Goal: Use online tool/utility: Utilize a website feature to perform a specific function

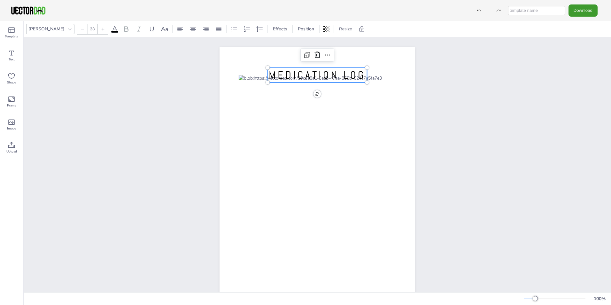
click at [312, 77] on span "MEDICATION LOG" at bounding box center [317, 74] width 97 height 13
click at [362, 76] on span "MEDICATION LOG" at bounding box center [317, 74] width 97 height 13
drag, startPoint x: 362, startPoint y: 76, endPoint x: 266, endPoint y: 83, distance: 96.2
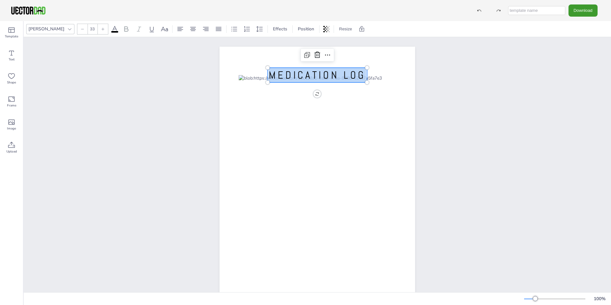
click at [266, 83] on div "[DOMAIN_NAME] MEDICATION LOG MEDICATION LOG" at bounding box center [318, 173] width 196 height 253
click at [67, 30] on icon at bounding box center [69, 29] width 5 height 5
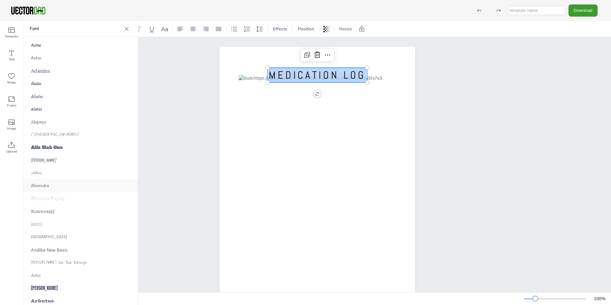
scroll to position [192, 0]
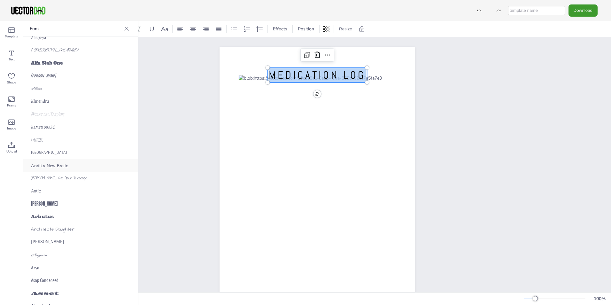
click at [66, 167] on span "Andika New Basic" at bounding box center [49, 165] width 37 height 7
drag, startPoint x: 365, startPoint y: 83, endPoint x: 392, endPoint y: 80, distance: 28.1
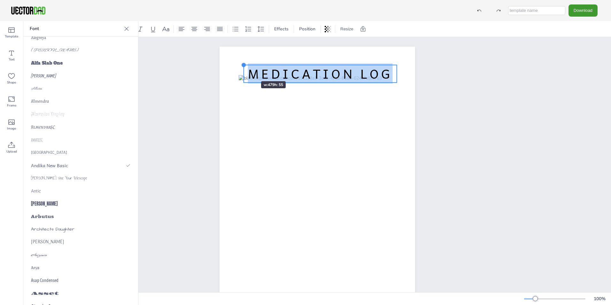
type input "38.8"
drag, startPoint x: 266, startPoint y: 70, endPoint x: 243, endPoint y: 70, distance: 22.7
click at [243, 70] on div "[DOMAIN_NAME] MEDICATION LOG MEDICATION LOG" at bounding box center [318, 173] width 196 height 253
click at [176, 107] on div "[DOMAIN_NAME] MEDICATION LOG MEDICATION LOG" at bounding box center [318, 173] width 588 height 272
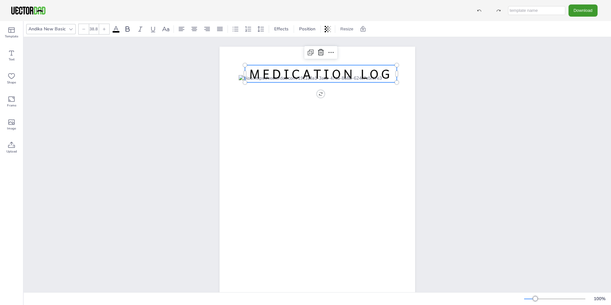
click at [367, 75] on span "MEDICATION LOG" at bounding box center [320, 74] width 143 height 20
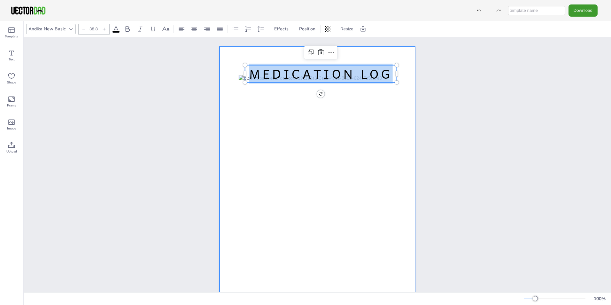
drag, startPoint x: 391, startPoint y: 74, endPoint x: 220, endPoint y: 71, distance: 171.1
click at [221, 71] on div "[DOMAIN_NAME] MEDICATION LOG MEDICATION LOG" at bounding box center [318, 173] width 196 height 253
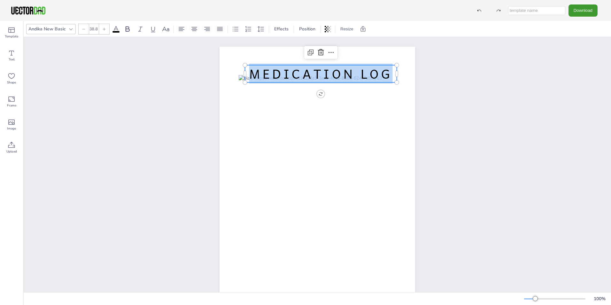
click at [71, 29] on icon at bounding box center [70, 29] width 5 height 5
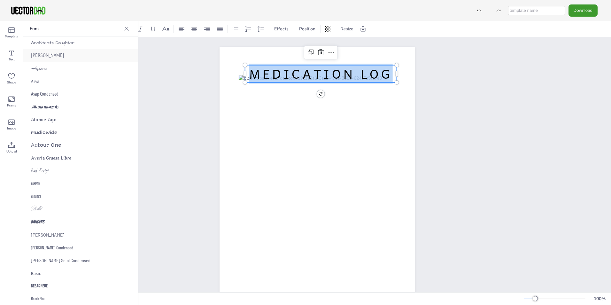
scroll to position [384, 0]
click at [67, 115] on div "Atomic Age" at bounding box center [80, 114] width 115 height 13
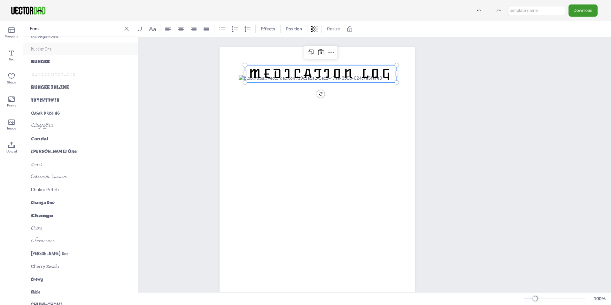
scroll to position [863, 0]
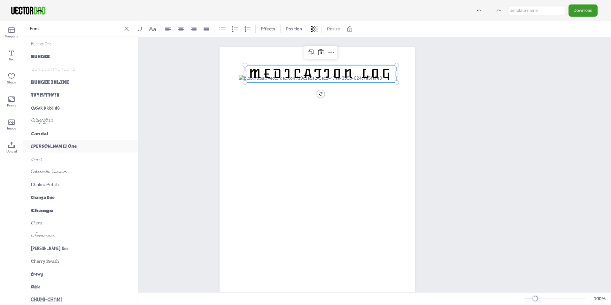
click at [68, 146] on div "[PERSON_NAME] One" at bounding box center [80, 146] width 115 height 13
click at [60, 198] on div "Changa One" at bounding box center [80, 197] width 115 height 13
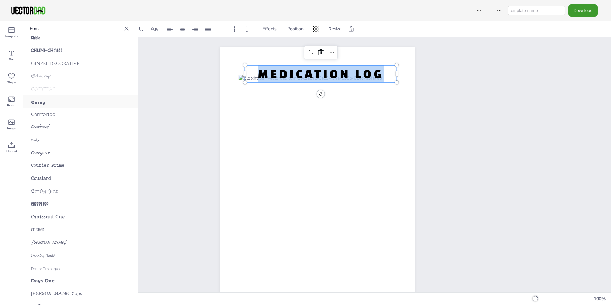
scroll to position [1119, 0]
click at [60, 145] on div "Courgette" at bounding box center [80, 146] width 115 height 13
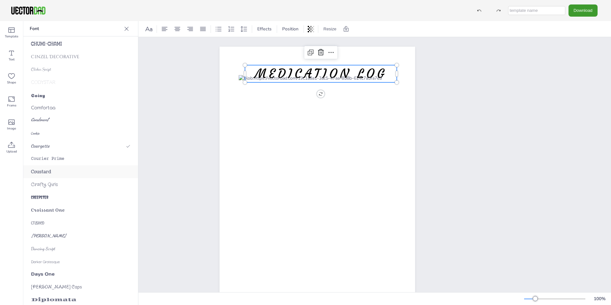
click at [61, 170] on div "Coustard" at bounding box center [80, 171] width 115 height 13
click at [62, 209] on span "Croissant One" at bounding box center [48, 210] width 34 height 6
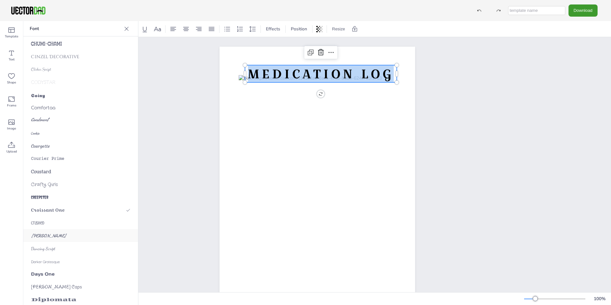
click at [53, 235] on div "[PERSON_NAME]" at bounding box center [80, 235] width 115 height 13
click at [53, 213] on span "Croissant One" at bounding box center [48, 210] width 34 height 6
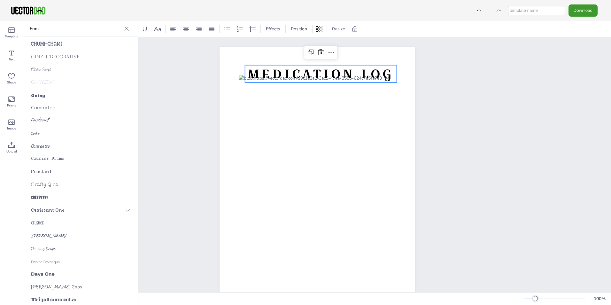
click at [159, 173] on div "[DOMAIN_NAME] MEDICATION LOG MEDICATION LOG" at bounding box center [318, 173] width 588 height 272
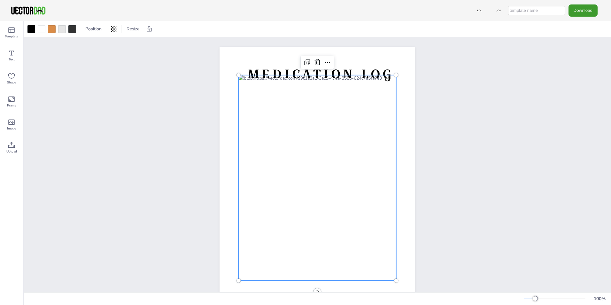
click at [256, 98] on div at bounding box center [318, 178] width 158 height 206
click at [267, 97] on div at bounding box center [318, 178] width 158 height 206
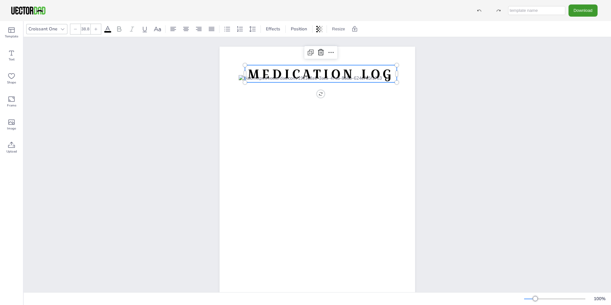
click at [288, 73] on span "MEDICATION LOG" at bounding box center [321, 73] width 146 height 17
click at [390, 76] on span "MEDICATION LOG" at bounding box center [321, 73] width 146 height 17
drag, startPoint x: 390, startPoint y: 76, endPoint x: 247, endPoint y: 80, distance: 142.7
click at [248, 80] on span "MEDICATION LOG" at bounding box center [321, 73] width 146 height 17
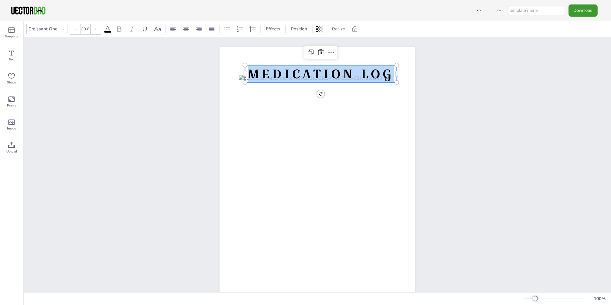
click at [44, 29] on div "Croissant One" at bounding box center [43, 29] width 32 height 9
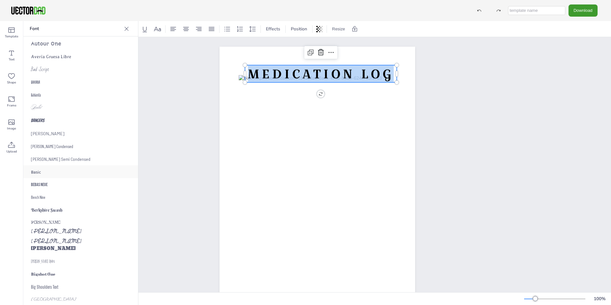
scroll to position [512, 0]
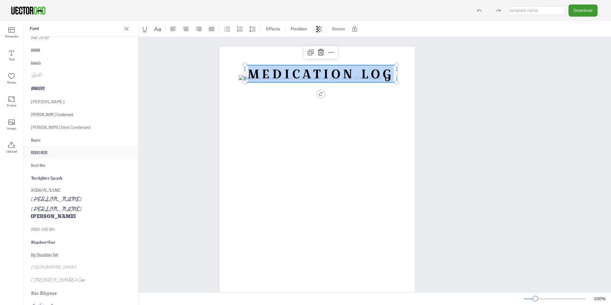
click at [53, 153] on div "Bebas Neue" at bounding box center [80, 152] width 115 height 13
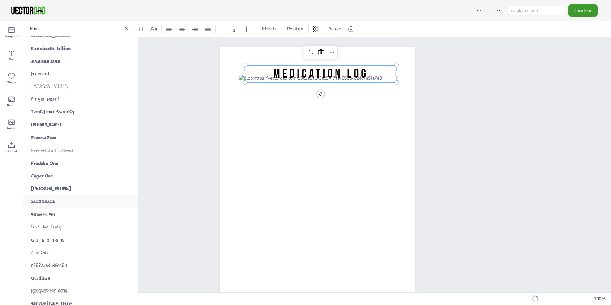
scroll to position [1503, 0]
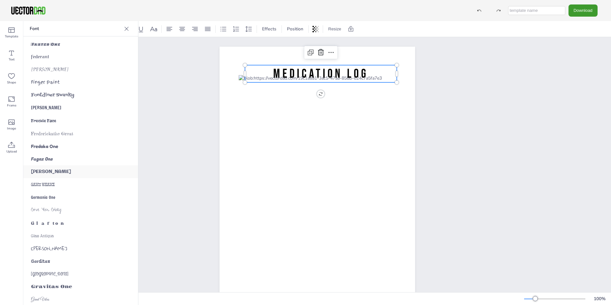
click at [61, 174] on div "[PERSON_NAME]" at bounding box center [80, 171] width 115 height 13
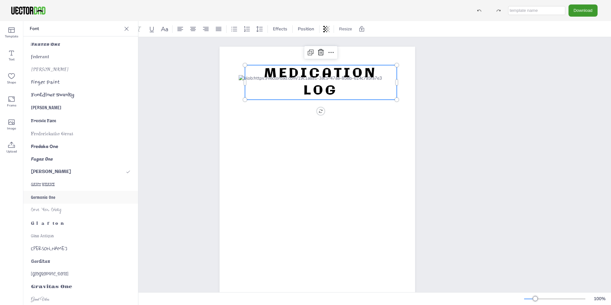
click at [64, 196] on div "Germania One" at bounding box center [80, 197] width 115 height 13
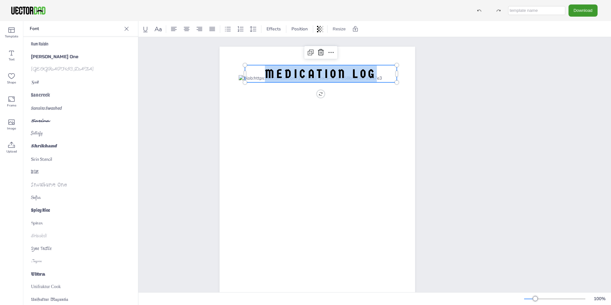
scroll to position [2878, 0]
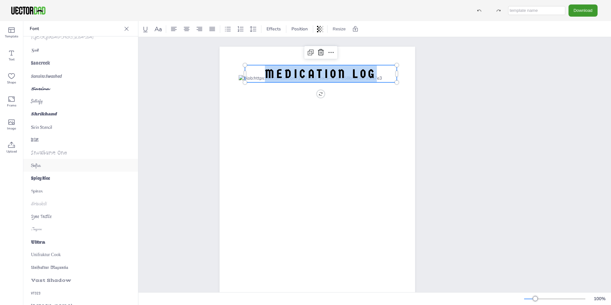
click at [67, 168] on div "Sofia" at bounding box center [80, 165] width 115 height 13
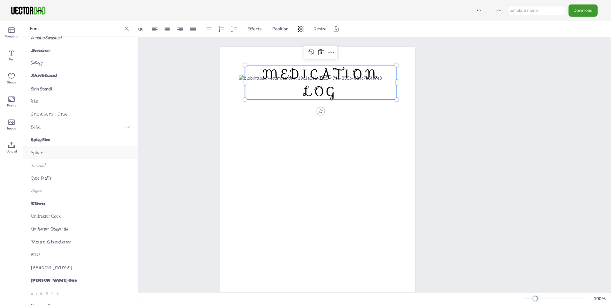
scroll to position [2924, 0]
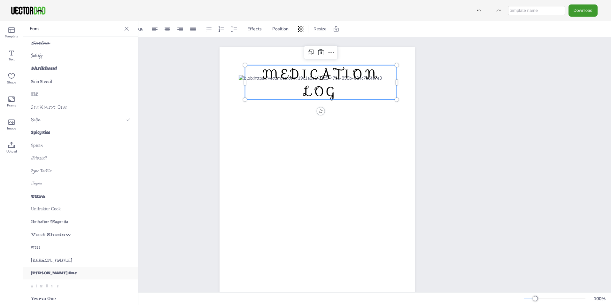
click at [59, 270] on div "[PERSON_NAME] One" at bounding box center [80, 273] width 115 height 13
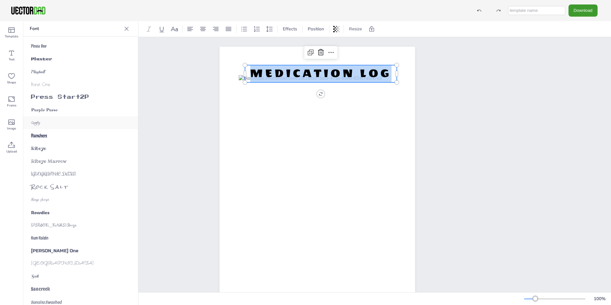
scroll to position [2636, 0]
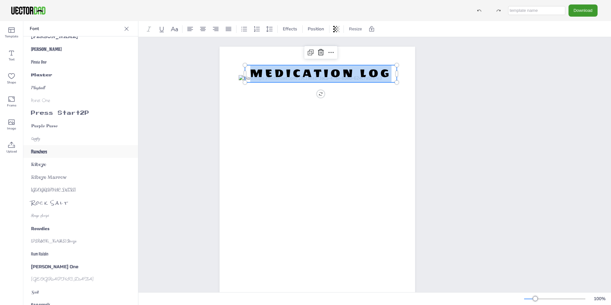
click at [65, 151] on div "Ranchers" at bounding box center [80, 151] width 115 height 13
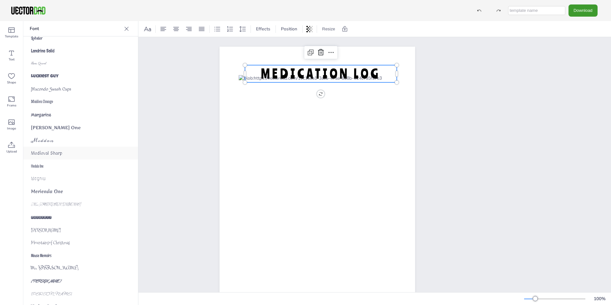
scroll to position [2188, 0]
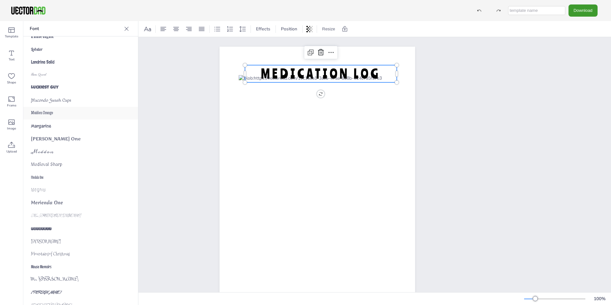
click at [70, 115] on div "Maiden Orange" at bounding box center [80, 113] width 115 height 13
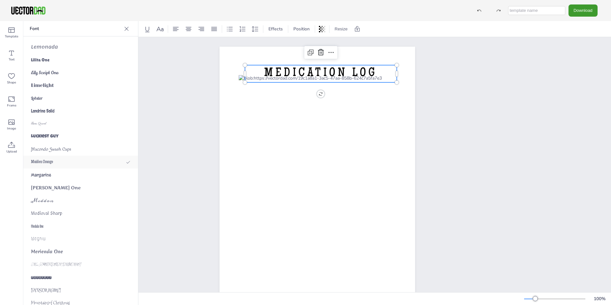
scroll to position [2093, 0]
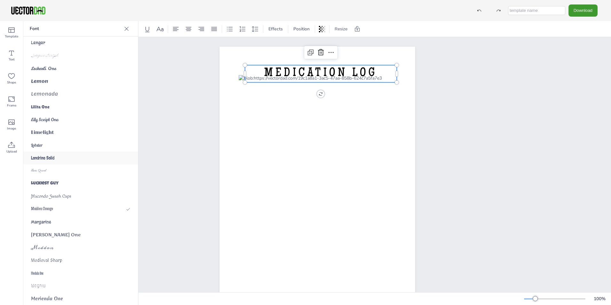
click at [67, 158] on div "Londrina Solid" at bounding box center [80, 158] width 115 height 13
click at [67, 82] on div "Lemon" at bounding box center [80, 81] width 115 height 13
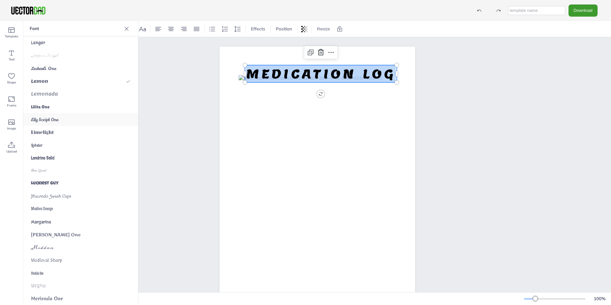
click at [71, 121] on div "Lily Script One" at bounding box center [80, 119] width 115 height 13
click at [387, 74] on span "MEDICATION LOG" at bounding box center [321, 73] width 138 height 17
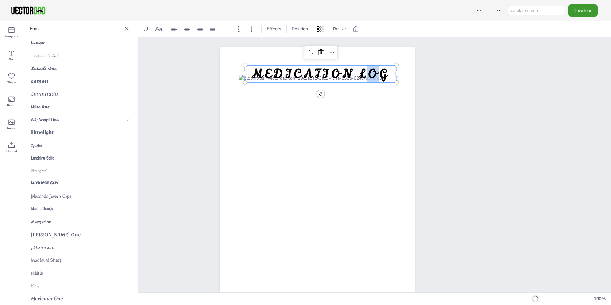
drag, startPoint x: 377, startPoint y: 75, endPoint x: 365, endPoint y: 76, distance: 11.9
click at [364, 76] on span "MEDICATION LOG" at bounding box center [321, 73] width 138 height 17
click at [385, 78] on span "MEDICATION LOG" at bounding box center [321, 73] width 138 height 17
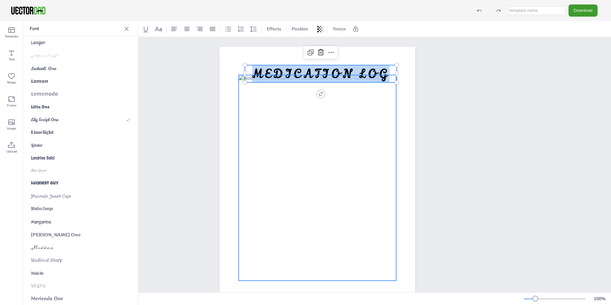
drag, startPoint x: 385, startPoint y: 78, endPoint x: 247, endPoint y: 83, distance: 137.6
click at [247, 83] on div "[DOMAIN_NAME] MEDICATION LOG MEDICATION LOG" at bounding box center [318, 173] width 196 height 253
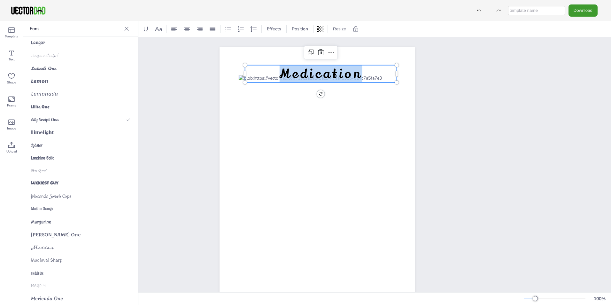
drag, startPoint x: 359, startPoint y: 75, endPoint x: 280, endPoint y: 76, distance: 78.7
click at [280, 76] on span "Medication" at bounding box center [321, 73] width 83 height 17
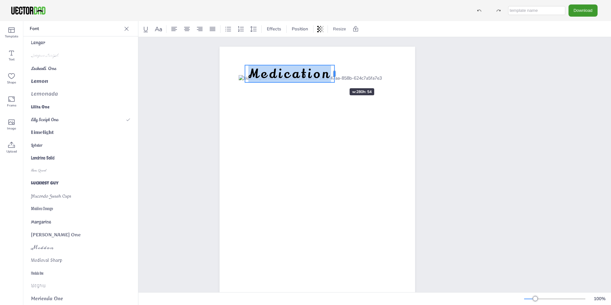
drag, startPoint x: 393, startPoint y: 75, endPoint x: 331, endPoint y: 77, distance: 62.4
click at [332, 77] on div at bounding box center [334, 73] width 5 height 17
click at [168, 94] on div "[DOMAIN_NAME] Medication Medication" at bounding box center [318, 173] width 588 height 272
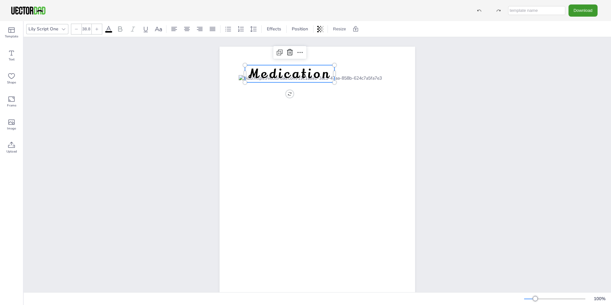
click at [293, 73] on span "Medication" at bounding box center [289, 73] width 83 height 17
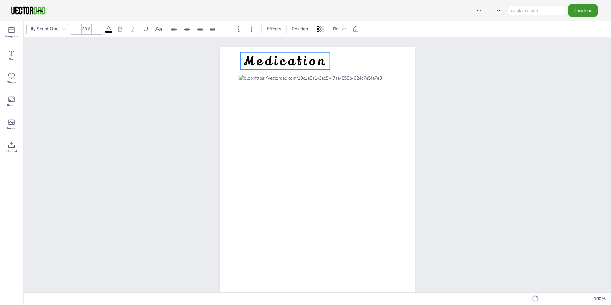
drag, startPoint x: 290, startPoint y: 75, endPoint x: 286, endPoint y: 62, distance: 13.6
click at [286, 62] on span "Medication" at bounding box center [285, 60] width 83 height 17
click at [319, 63] on span "Medication" at bounding box center [283, 61] width 83 height 17
click at [321, 63] on span "Medication" at bounding box center [283, 61] width 83 height 17
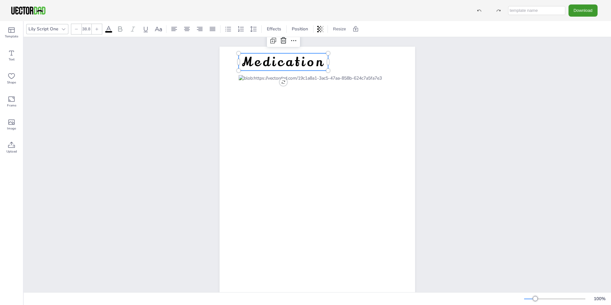
click at [318, 64] on span "Medication" at bounding box center [283, 61] width 83 height 17
click at [321, 63] on span "Medicati on" at bounding box center [284, 61] width 88 height 17
click at [309, 67] on span "Medicati on" at bounding box center [284, 61] width 88 height 17
click at [318, 66] on span "Medicati on" at bounding box center [284, 61] width 88 height 17
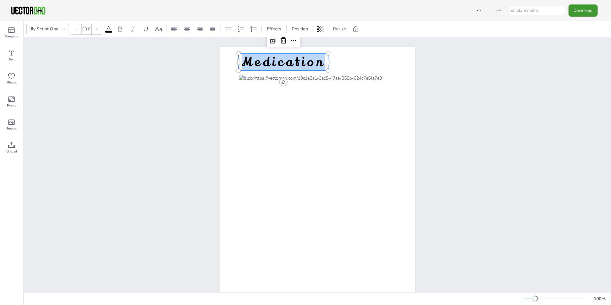
drag, startPoint x: 319, startPoint y: 62, endPoint x: 238, endPoint y: 70, distance: 81.6
click at [237, 70] on div "[DOMAIN_NAME] Medication Medication" at bounding box center [318, 173] width 196 height 253
click at [62, 29] on icon at bounding box center [63, 29] width 5 height 5
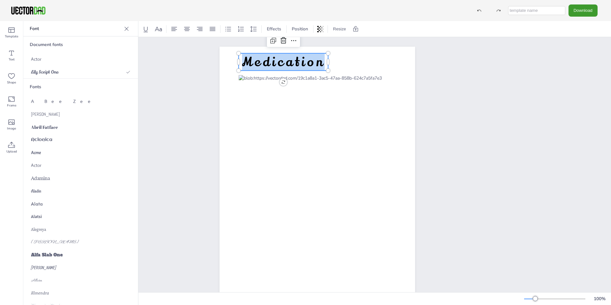
click at [60, 43] on div "Document fonts" at bounding box center [80, 44] width 115 height 16
click at [60, 215] on div "Alatsi" at bounding box center [80, 216] width 115 height 13
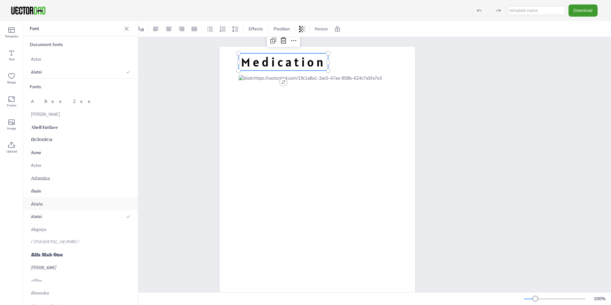
click at [56, 203] on div "Alata" at bounding box center [80, 203] width 115 height 13
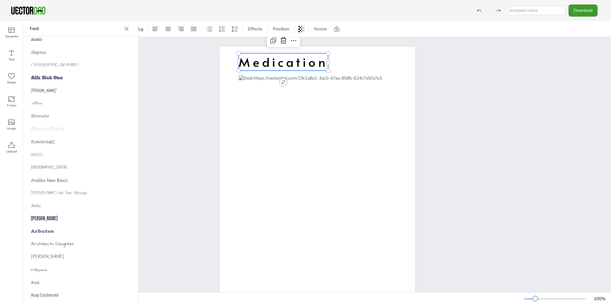
scroll to position [192, 0]
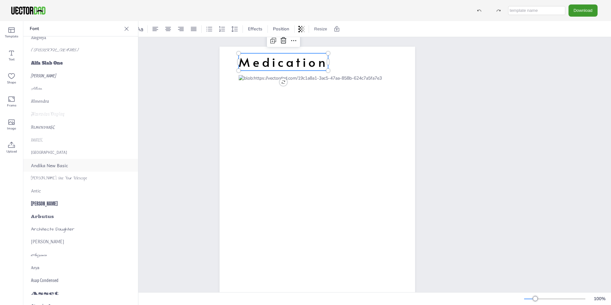
click at [56, 167] on span "Andika New Basic" at bounding box center [49, 165] width 37 height 7
click at [50, 204] on div "[PERSON_NAME]" at bounding box center [80, 203] width 115 height 13
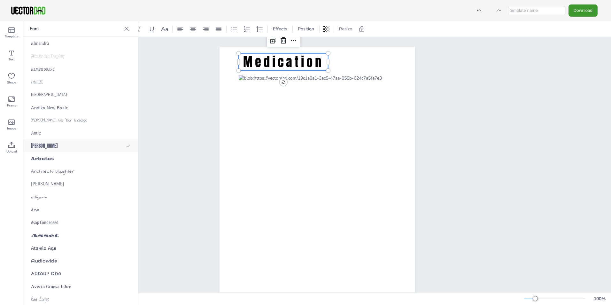
scroll to position [256, 0]
click at [55, 180] on span "[PERSON_NAME]" at bounding box center [47, 178] width 33 height 7
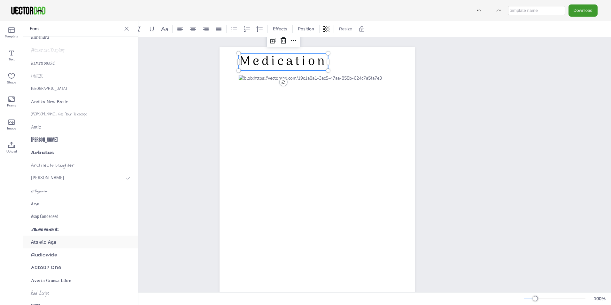
click at [59, 241] on div "Atomic Age" at bounding box center [80, 242] width 115 height 13
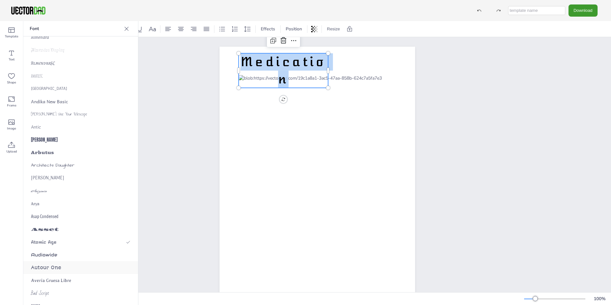
click at [59, 265] on span "Autour One" at bounding box center [46, 268] width 30 height 6
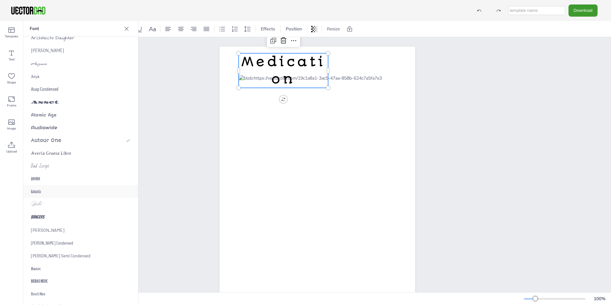
scroll to position [384, 0]
click at [74, 228] on div "[PERSON_NAME]" at bounding box center [80, 229] width 115 height 13
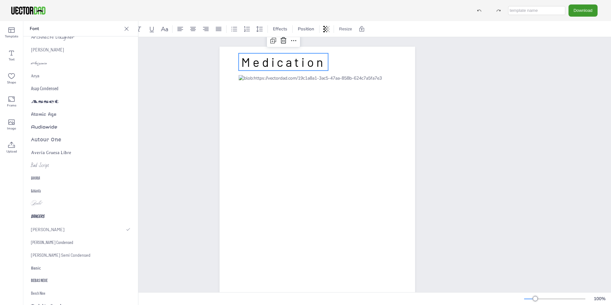
click at [172, 153] on div "[DOMAIN_NAME] Medication Medication" at bounding box center [318, 173] width 588 height 272
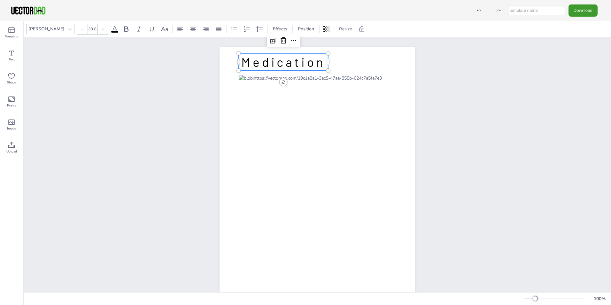
click at [283, 63] on span "Medication" at bounding box center [283, 61] width 84 height 15
click at [320, 62] on span "Medication" at bounding box center [283, 61] width 84 height 15
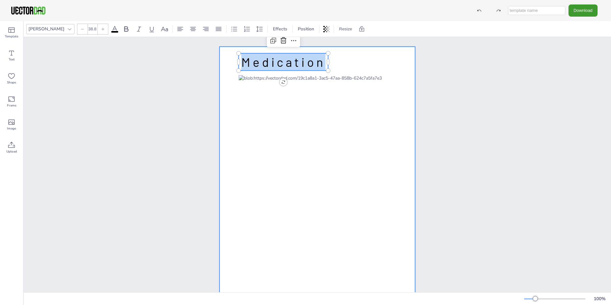
drag, startPoint x: 320, startPoint y: 63, endPoint x: 223, endPoint y: 66, distance: 96.9
click at [223, 66] on div "[DOMAIN_NAME] Medication Medication" at bounding box center [318, 173] width 196 height 253
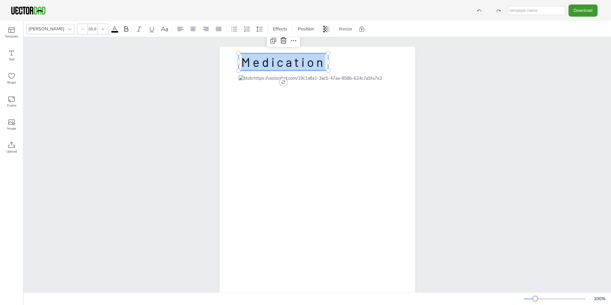
click at [67, 30] on icon at bounding box center [69, 29] width 5 height 5
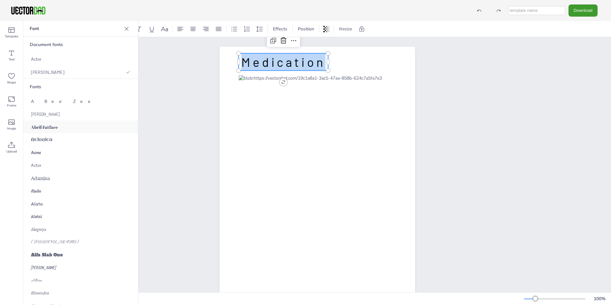
click at [56, 128] on span "Abril Fatface" at bounding box center [44, 127] width 27 height 6
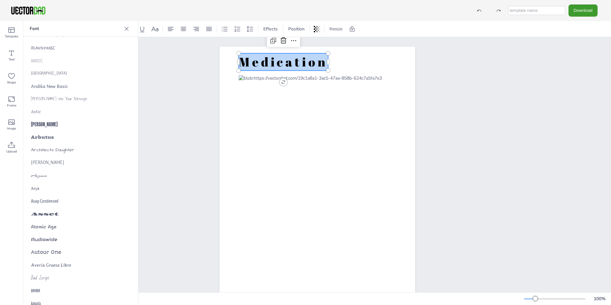
scroll to position [288, 0]
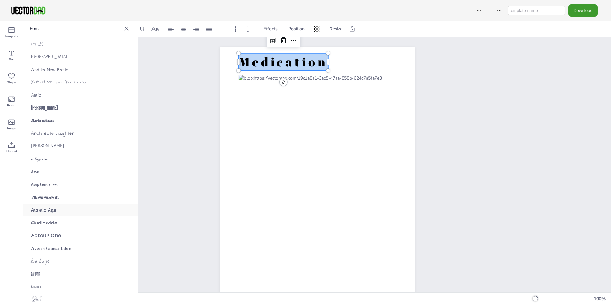
click at [60, 210] on div "Atomic Age" at bounding box center [80, 210] width 115 height 13
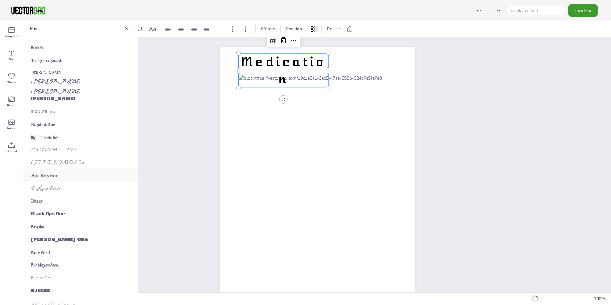
scroll to position [640, 0]
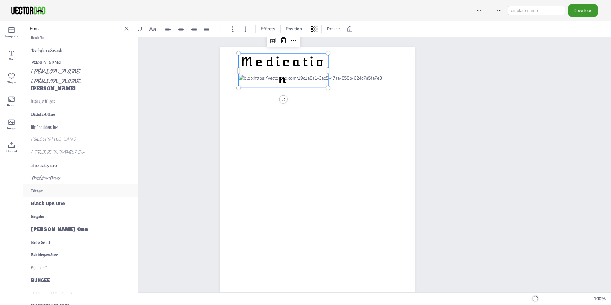
click at [59, 192] on div "Bitter" at bounding box center [80, 191] width 115 height 13
click at [57, 215] on div "Boogaloo" at bounding box center [80, 216] width 115 height 13
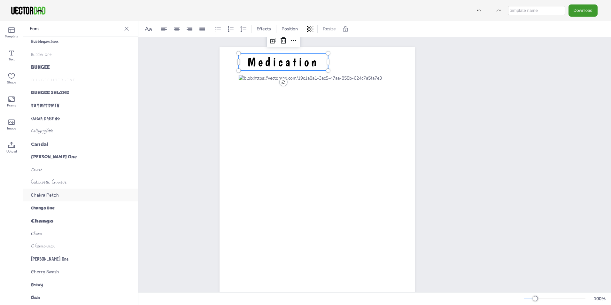
scroll to position [863, 0]
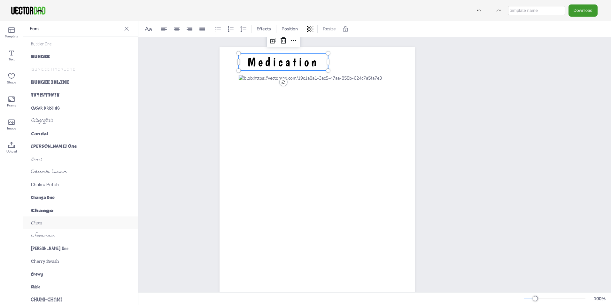
click at [57, 224] on div "Charm" at bounding box center [80, 223] width 115 height 13
click at [162, 126] on div "[DOMAIN_NAME] Medication Medication" at bounding box center [318, 173] width 588 height 272
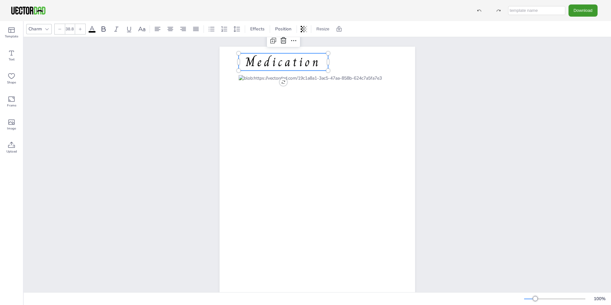
click at [290, 63] on span "Medication" at bounding box center [284, 61] width 76 height 19
drag, startPoint x: 290, startPoint y: 63, endPoint x: 293, endPoint y: 66, distance: 4.3
click at [293, 66] on span "Medication" at bounding box center [287, 64] width 76 height 19
click at [175, 114] on div "[DOMAIN_NAME] Medication" at bounding box center [318, 173] width 588 height 272
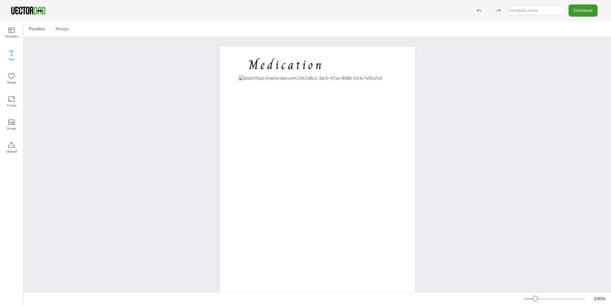
click at [12, 55] on icon at bounding box center [11, 53] width 5 height 5
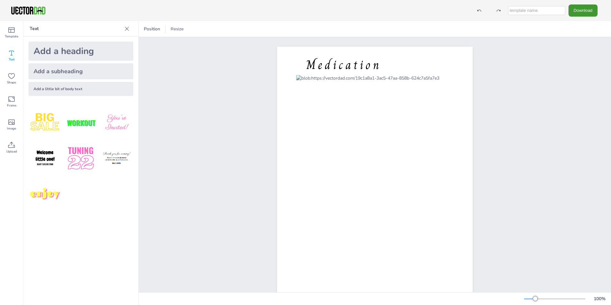
click at [65, 53] on div "Add a heading" at bounding box center [80, 51] width 105 height 19
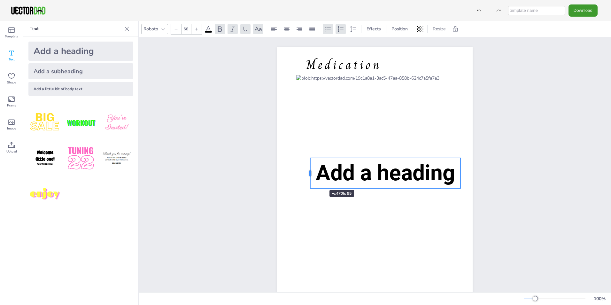
drag, startPoint x: 289, startPoint y: 176, endPoint x: 311, endPoint y: 178, distance: 21.3
click at [311, 178] on div at bounding box center [310, 173] width 5 height 30
click at [454, 175] on p "Add a heading" at bounding box center [386, 173] width 150 height 30
click at [453, 175] on p "Add a heading" at bounding box center [385, 173] width 150 height 30
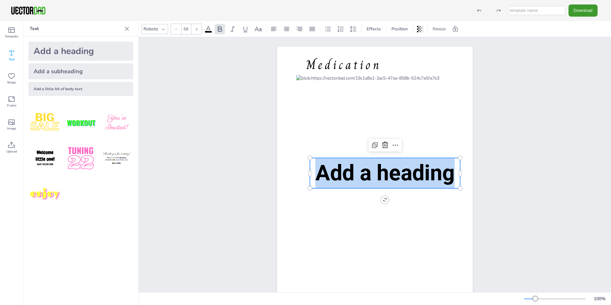
drag, startPoint x: 453, startPoint y: 175, endPoint x: 317, endPoint y: 177, distance: 135.9
click at [317, 177] on span "Add a heading" at bounding box center [385, 173] width 139 height 26
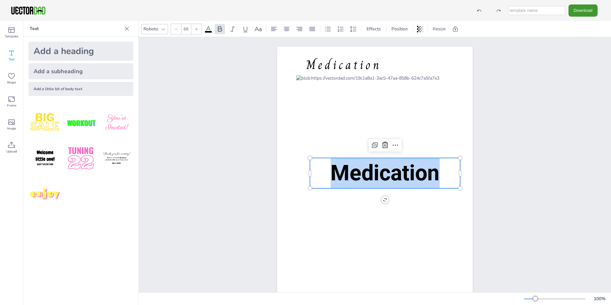
drag, startPoint x: 442, startPoint y: 180, endPoint x: 331, endPoint y: 181, distance: 111.0
click at [331, 181] on p "Medication" at bounding box center [385, 173] width 150 height 30
click at [178, 31] on div at bounding box center [176, 29] width 10 height 10
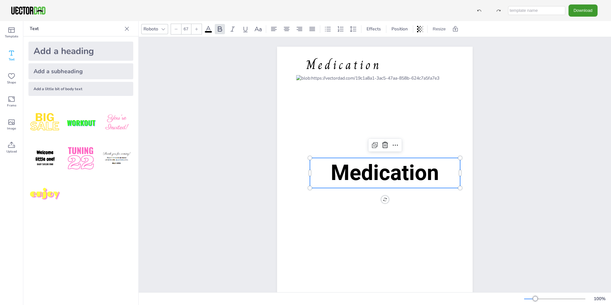
click at [178, 31] on div at bounding box center [176, 29] width 10 height 10
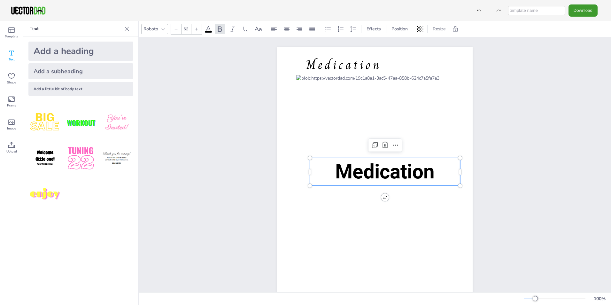
click at [178, 31] on div at bounding box center [176, 29] width 10 height 10
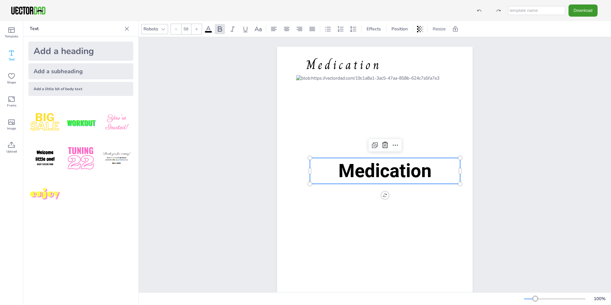
click at [178, 31] on div at bounding box center [176, 29] width 10 height 10
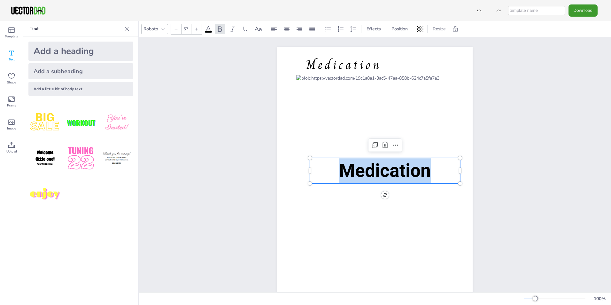
click at [178, 31] on div at bounding box center [176, 29] width 10 height 10
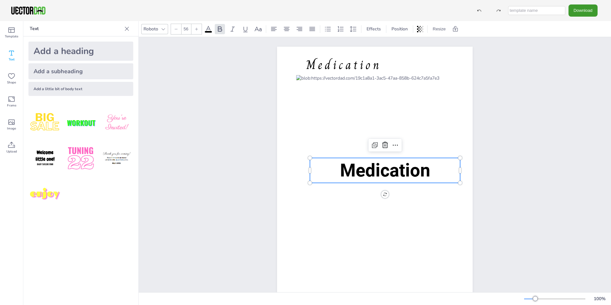
click at [178, 31] on div at bounding box center [176, 29] width 10 height 10
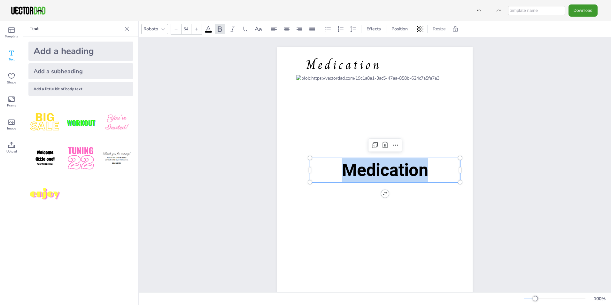
click at [178, 31] on div at bounding box center [176, 29] width 10 height 10
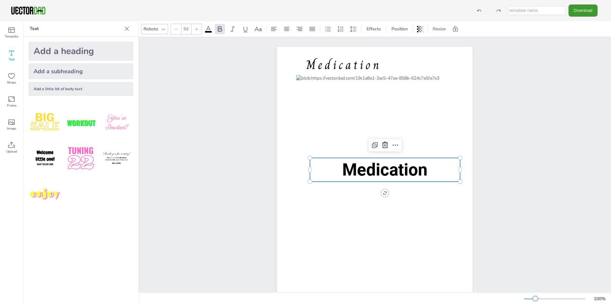
click at [178, 31] on div at bounding box center [176, 29] width 10 height 10
type input "50"
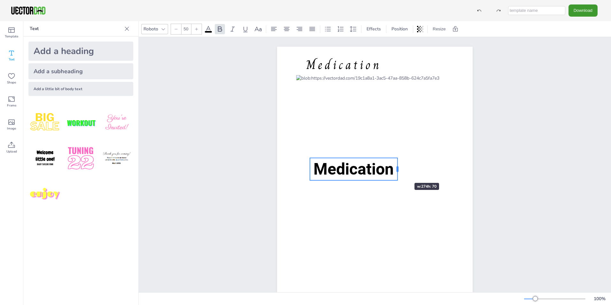
drag, startPoint x: 458, startPoint y: 173, endPoint x: 396, endPoint y: 171, distance: 62.7
click at [396, 171] on div at bounding box center [397, 169] width 5 height 22
click at [206, 165] on div "[DOMAIN_NAME] Medication Medication Medication" at bounding box center [375, 173] width 473 height 272
click at [354, 170] on span "Medication" at bounding box center [354, 169] width 80 height 19
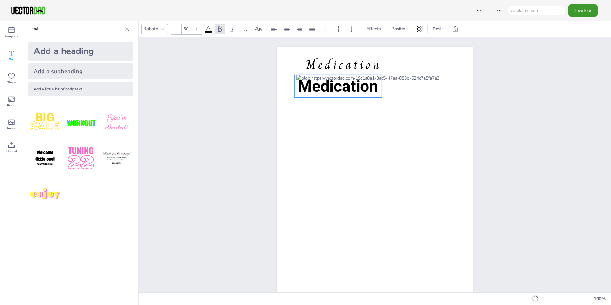
drag, startPoint x: 353, startPoint y: 170, endPoint x: 337, endPoint y: 87, distance: 83.7
click at [337, 87] on span "Medication" at bounding box center [338, 86] width 80 height 19
click at [237, 109] on div "[DOMAIN_NAME] Medication Medication" at bounding box center [375, 173] width 473 height 272
click at [326, 66] on span "Medication" at bounding box center [344, 64] width 76 height 19
click at [343, 46] on icon at bounding box center [345, 43] width 6 height 6
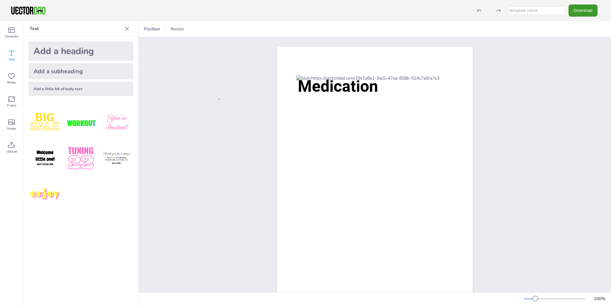
click at [220, 99] on div "[DOMAIN_NAME] Medication" at bounding box center [375, 173] width 473 height 272
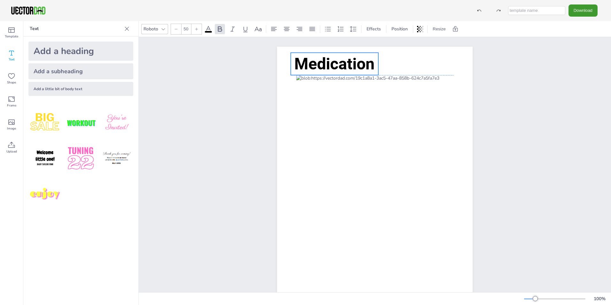
drag, startPoint x: 308, startPoint y: 85, endPoint x: 305, endPoint y: 63, distance: 23.0
click at [305, 63] on span "Medication" at bounding box center [335, 64] width 80 height 19
click at [250, 106] on div "[DOMAIN_NAME] Medication" at bounding box center [375, 173] width 251 height 272
click at [329, 66] on span "Medication" at bounding box center [335, 64] width 80 height 19
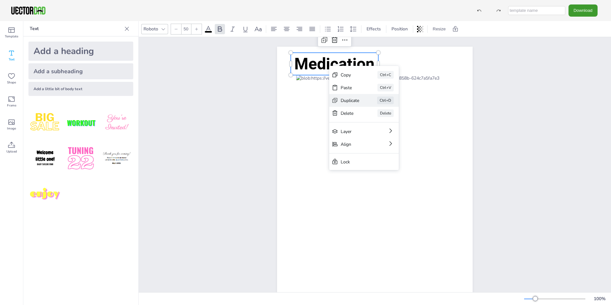
click at [351, 100] on div "Duplicate" at bounding box center [350, 101] width 19 height 6
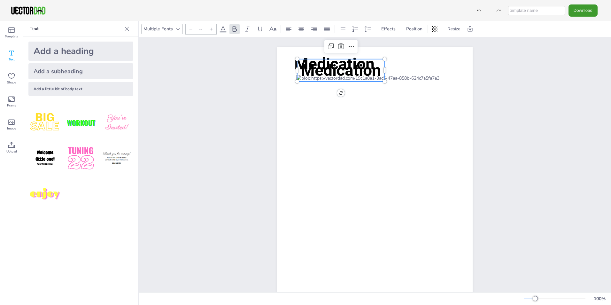
click at [379, 72] on p "Medication" at bounding box center [341, 70] width 88 height 22
click at [379, 71] on p "Medication" at bounding box center [341, 70] width 88 height 22
click at [379, 71] on span "Medication" at bounding box center [341, 70] width 80 height 19
click at [379, 71] on p "Medication" at bounding box center [341, 70] width 88 height 22
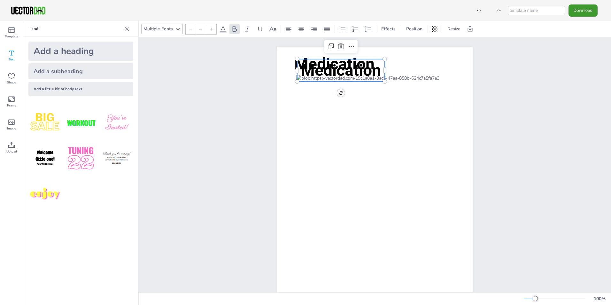
type input "50"
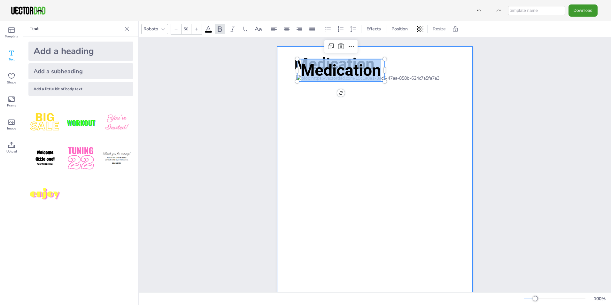
drag, startPoint x: 380, startPoint y: 71, endPoint x: 283, endPoint y: 80, distance: 96.7
click at [283, 80] on div "[DOMAIN_NAME] Medication Medication Medication" at bounding box center [375, 173] width 196 height 253
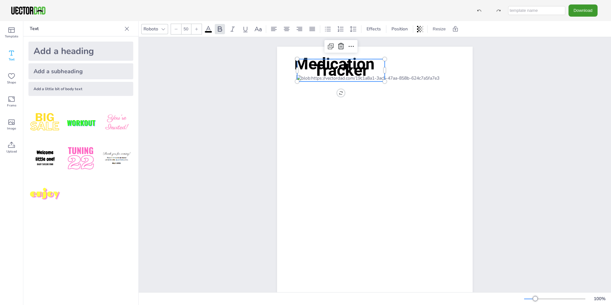
click at [218, 109] on div "[DOMAIN_NAME] Medication Tracker Tracker" at bounding box center [375, 173] width 473 height 272
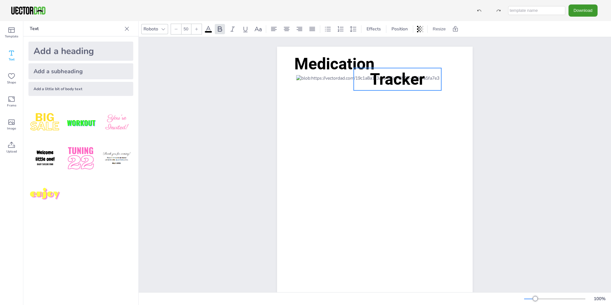
drag, startPoint x: 327, startPoint y: 72, endPoint x: 383, endPoint y: 81, distance: 57.3
click at [383, 81] on span "Tracker" at bounding box center [397, 79] width 55 height 19
click at [233, 28] on icon at bounding box center [233, 29] width 8 height 8
type input "50"
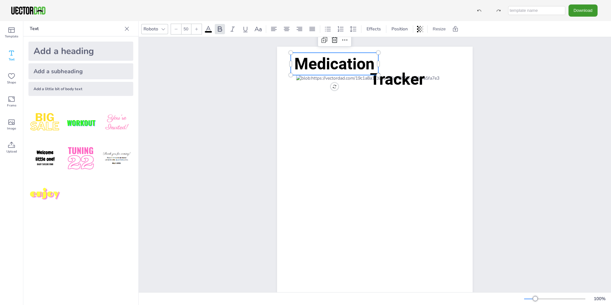
click at [319, 66] on span "Medication" at bounding box center [335, 64] width 80 height 19
drag, startPoint x: 319, startPoint y: 66, endPoint x: 330, endPoint y: 68, distance: 11.4
click at [330, 68] on span "Medication" at bounding box center [346, 66] width 80 height 19
click at [229, 113] on div "[DOMAIN_NAME] Medication Tracker" at bounding box center [375, 173] width 473 height 272
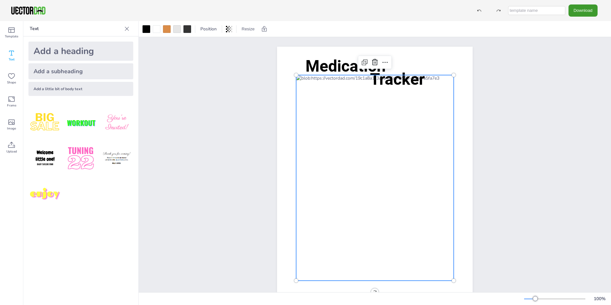
click at [341, 106] on div at bounding box center [375, 178] width 158 height 206
click at [335, 115] on div at bounding box center [375, 178] width 158 height 206
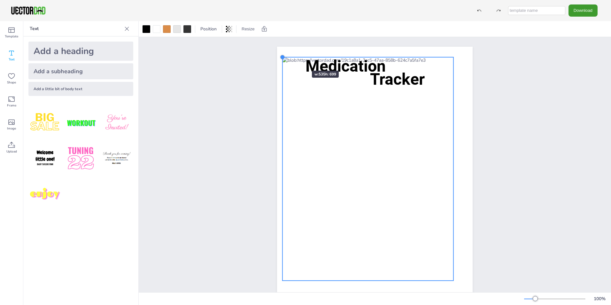
drag, startPoint x: 295, startPoint y: 77, endPoint x: 293, endPoint y: 59, distance: 18.0
click at [293, 59] on div "[DOMAIN_NAME] Medication Tracker" at bounding box center [375, 173] width 196 height 253
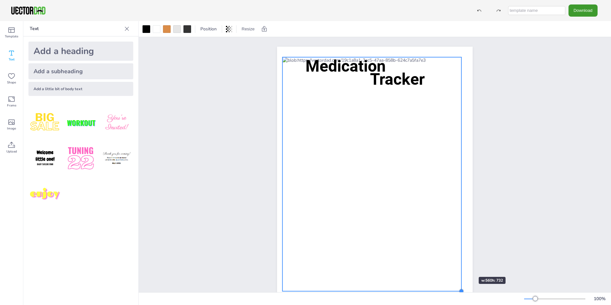
drag, startPoint x: 452, startPoint y: 282, endPoint x: 460, endPoint y: 265, distance: 18.2
click at [460, 265] on div "[DOMAIN_NAME] Medication Tracker" at bounding box center [375, 173] width 196 height 253
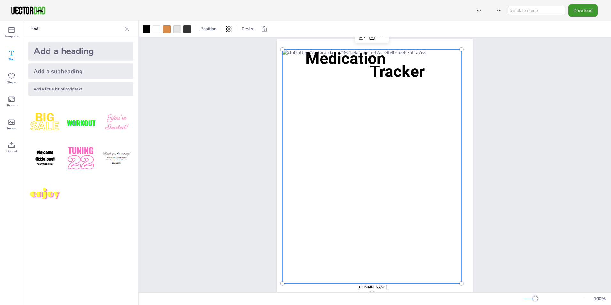
scroll to position [0, 0]
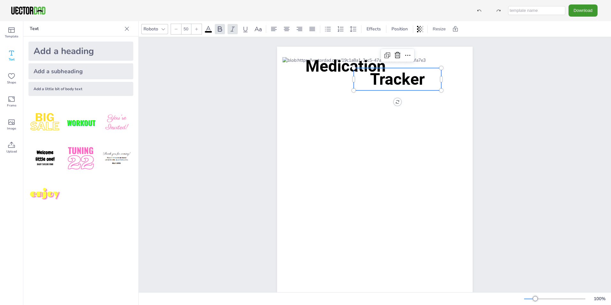
click at [397, 78] on span "Tracker" at bounding box center [397, 79] width 55 height 19
click at [395, 78] on span "Tracker" at bounding box center [397, 79] width 55 height 19
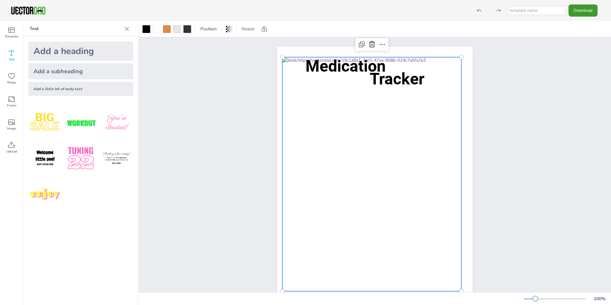
click at [302, 83] on div at bounding box center [372, 174] width 179 height 234
click at [325, 68] on span "Medication" at bounding box center [346, 66] width 80 height 19
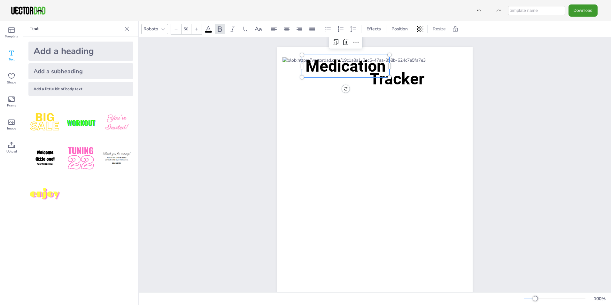
click at [383, 66] on span "Medication" at bounding box center [346, 66] width 80 height 19
click at [383, 65] on span "Medication" at bounding box center [346, 66] width 80 height 19
click at [176, 29] on icon at bounding box center [176, 29] width 4 height 4
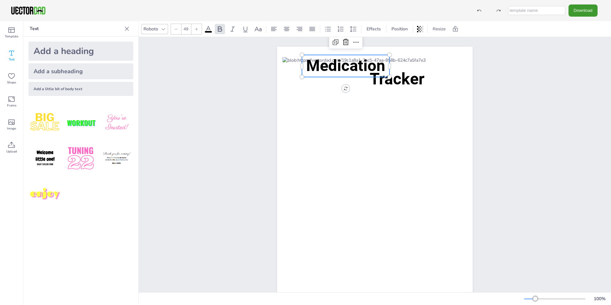
click at [176, 29] on icon at bounding box center [176, 29] width 4 height 4
click at [176, 30] on icon at bounding box center [176, 29] width 4 height 4
click at [175, 30] on icon at bounding box center [176, 29] width 4 height 4
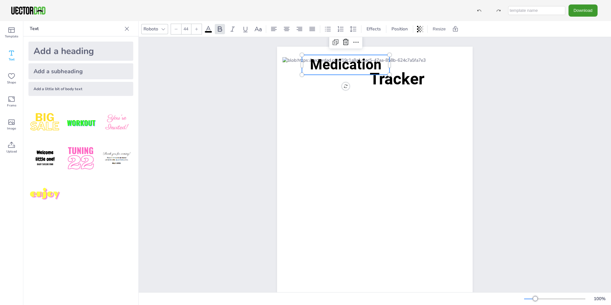
click at [175, 30] on icon at bounding box center [176, 29] width 4 height 4
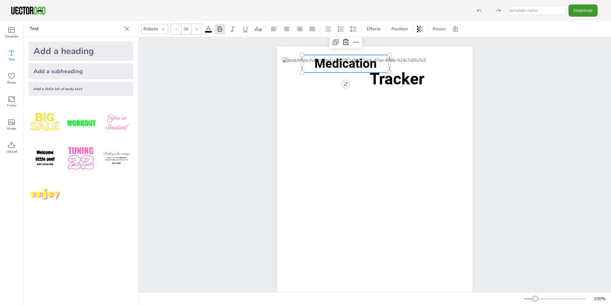
click at [175, 30] on icon at bounding box center [176, 29] width 4 height 4
click at [174, 30] on icon at bounding box center [176, 29] width 4 height 4
click at [174, 31] on div at bounding box center [176, 29] width 10 height 10
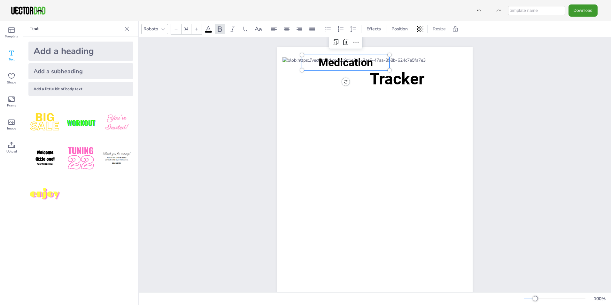
click at [173, 31] on div at bounding box center [176, 29] width 10 height 10
click at [198, 31] on div at bounding box center [197, 29] width 10 height 10
click at [196, 31] on div at bounding box center [197, 29] width 10 height 10
type input "36"
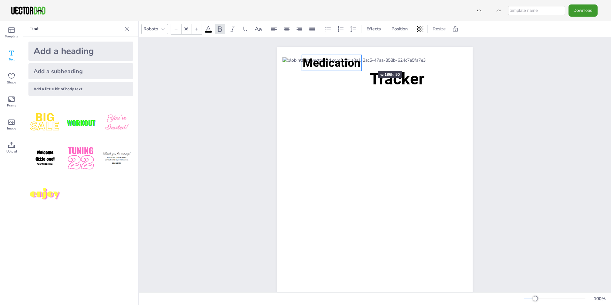
drag, startPoint x: 387, startPoint y: 62, endPoint x: 359, endPoint y: 59, distance: 28.3
click at [359, 59] on div at bounding box center [361, 63] width 5 height 16
click at [235, 85] on div "[DOMAIN_NAME] Medication Tracker Medication" at bounding box center [375, 173] width 473 height 272
click at [318, 61] on span "Medication" at bounding box center [332, 62] width 58 height 13
click at [223, 79] on div "[DOMAIN_NAME] Medication Tracker" at bounding box center [375, 173] width 473 height 272
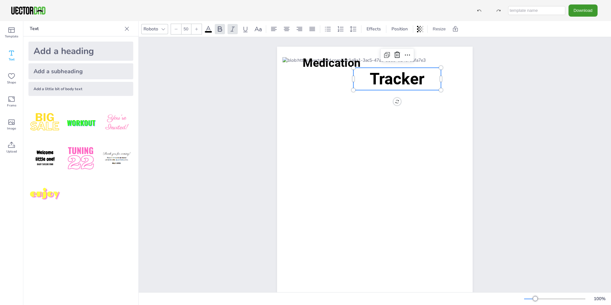
click at [403, 79] on span "Tracker" at bounding box center [397, 79] width 55 height 19
click at [176, 31] on div at bounding box center [176, 29] width 10 height 10
click at [176, 28] on icon at bounding box center [176, 29] width 4 height 4
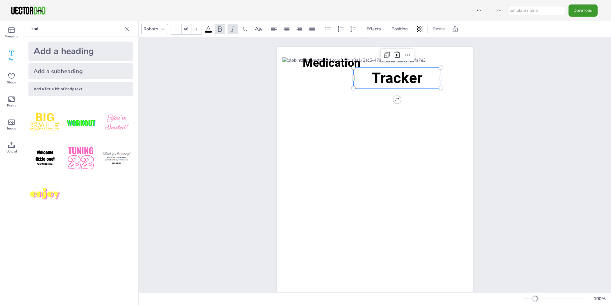
click at [176, 29] on icon at bounding box center [176, 29] width 4 height 4
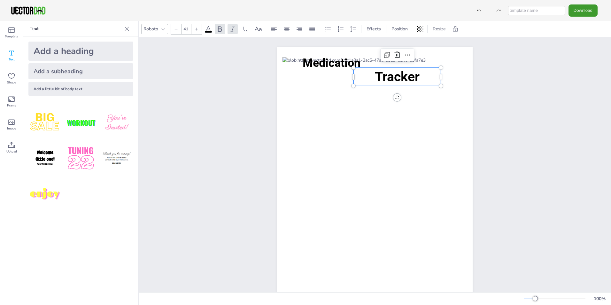
click at [176, 29] on icon at bounding box center [176, 29] width 4 height 4
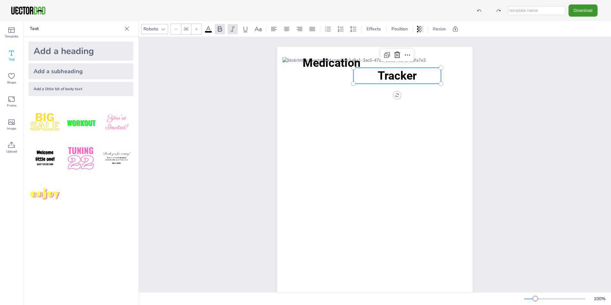
click at [176, 29] on icon at bounding box center [176, 29] width 4 height 4
click at [197, 29] on icon at bounding box center [197, 29] width 4 height 4
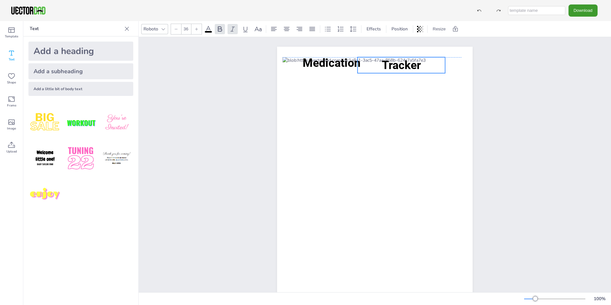
drag, startPoint x: 398, startPoint y: 75, endPoint x: 402, endPoint y: 65, distance: 10.8
click at [402, 65] on span "Tracker" at bounding box center [401, 65] width 39 height 13
click at [336, 63] on span "Medication" at bounding box center [332, 62] width 58 height 13
drag, startPoint x: 336, startPoint y: 63, endPoint x: 348, endPoint y: 60, distance: 12.7
click at [348, 60] on span "Medication" at bounding box center [345, 60] width 58 height 13
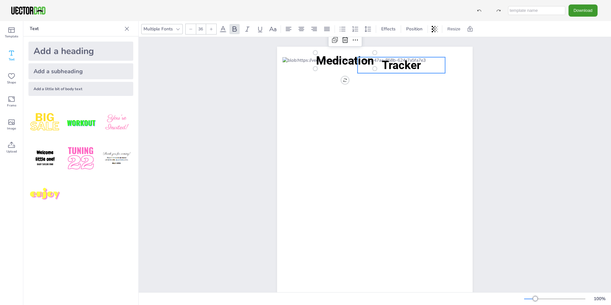
type input "36"
click at [396, 67] on span "Tracker" at bounding box center [401, 65] width 39 height 13
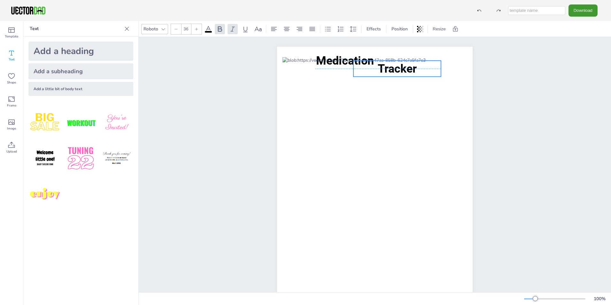
drag, startPoint x: 396, startPoint y: 67, endPoint x: 392, endPoint y: 70, distance: 4.9
click at [392, 70] on span "Tracker" at bounding box center [397, 68] width 39 height 13
click at [232, 105] on div "[DOMAIN_NAME] Medication Tracker" at bounding box center [375, 173] width 473 height 272
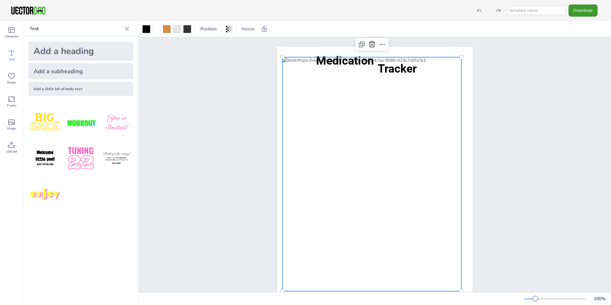
click at [311, 101] on div at bounding box center [372, 174] width 179 height 234
click at [210, 133] on div "[DOMAIN_NAME] Medication Tracker" at bounding box center [375, 173] width 473 height 272
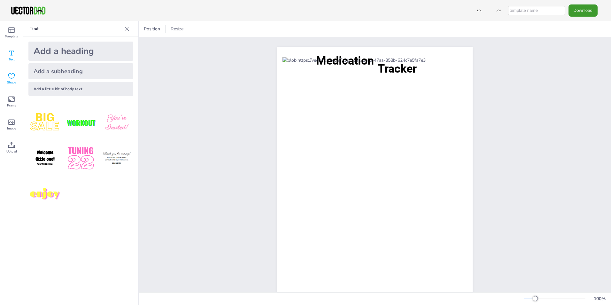
click at [14, 79] on icon at bounding box center [12, 76] width 8 height 8
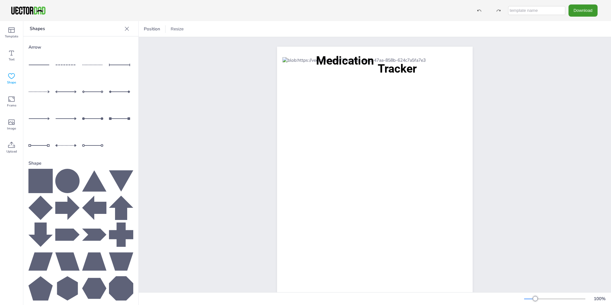
click at [12, 79] on icon at bounding box center [12, 76] width 8 height 8
click at [13, 102] on icon at bounding box center [11, 99] width 6 height 5
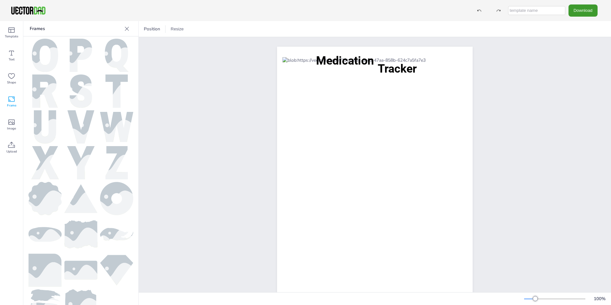
scroll to position [218, 0]
click at [12, 79] on icon at bounding box center [12, 76] width 8 height 8
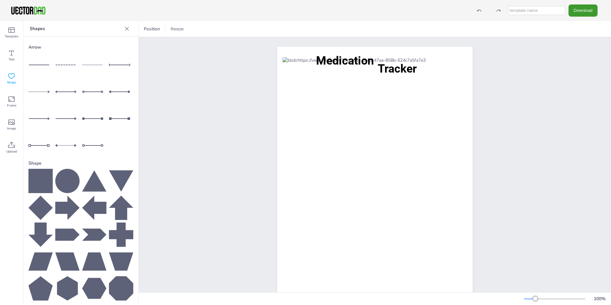
click at [172, 150] on div "[DOMAIN_NAME] Medication Tracker" at bounding box center [375, 173] width 473 height 272
click at [8, 53] on icon at bounding box center [12, 53] width 8 height 8
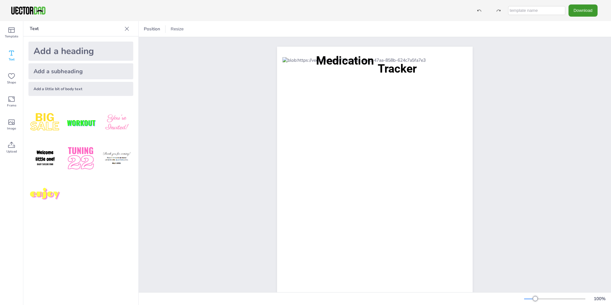
click at [79, 73] on div "Add a subheading" at bounding box center [80, 71] width 105 height 16
